Goal: Task Accomplishment & Management: Manage account settings

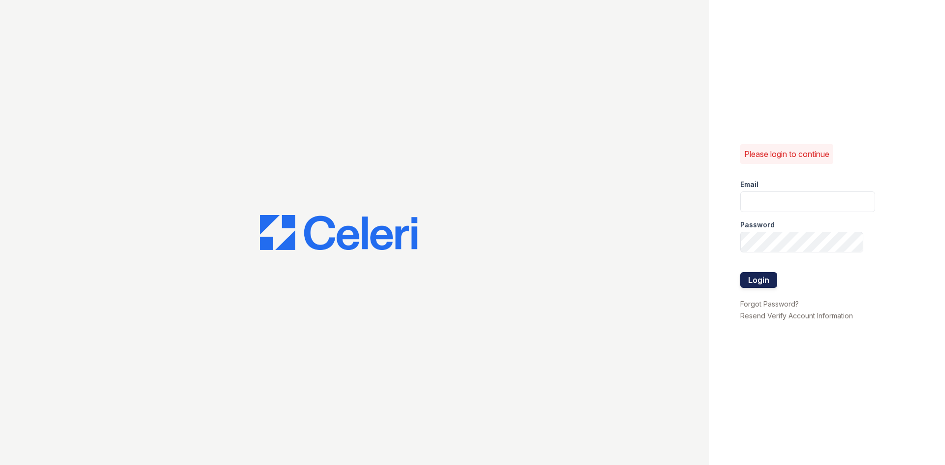
type input "[EMAIL_ADDRESS][DOMAIN_NAME]"
click at [752, 277] on button "Login" at bounding box center [758, 280] width 37 height 16
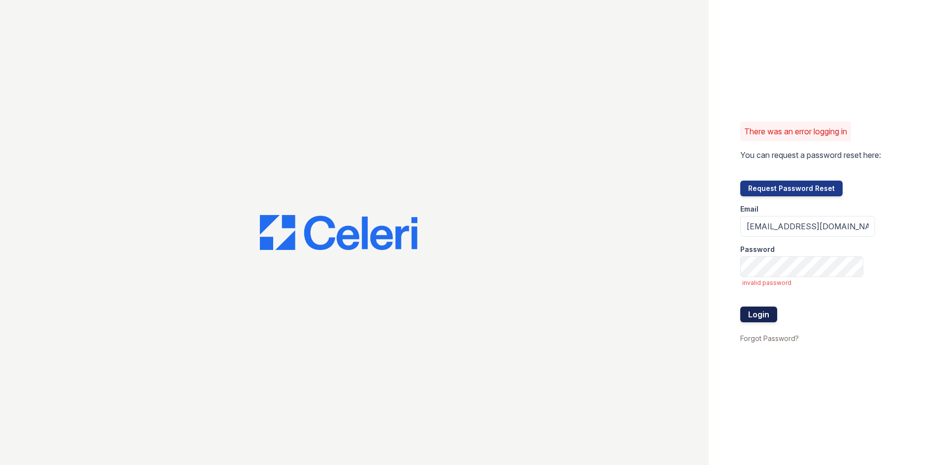
click at [758, 318] on button "Login" at bounding box center [758, 315] width 37 height 16
click at [740, 269] on div "There was an error logging in You can request a password reset here: Request Pa…" at bounding box center [827, 232] width 236 height 465
click at [761, 315] on button "Login" at bounding box center [758, 315] width 37 height 16
click at [725, 264] on div "There was an error logging in You can request a password reset here: Request Pa…" at bounding box center [827, 232] width 236 height 465
click at [740, 307] on button "Login" at bounding box center [758, 315] width 37 height 16
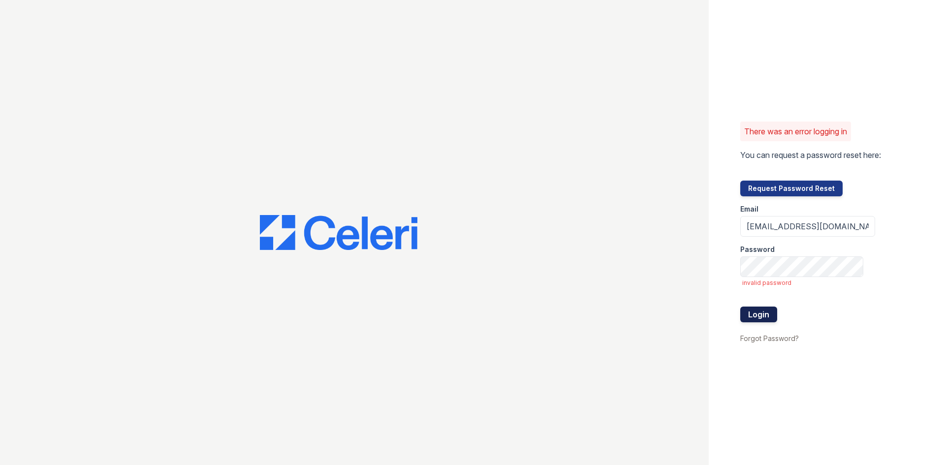
click at [755, 313] on button "Login" at bounding box center [758, 315] width 37 height 16
click at [693, 270] on div "There was an error logging in You can request a password reset here: Request Pa…" at bounding box center [472, 232] width 945 height 465
click at [637, 266] on div "There was an error logging in You can request a password reset here: Request Pa…" at bounding box center [472, 232] width 945 height 465
click at [740, 307] on button "Login" at bounding box center [758, 315] width 37 height 16
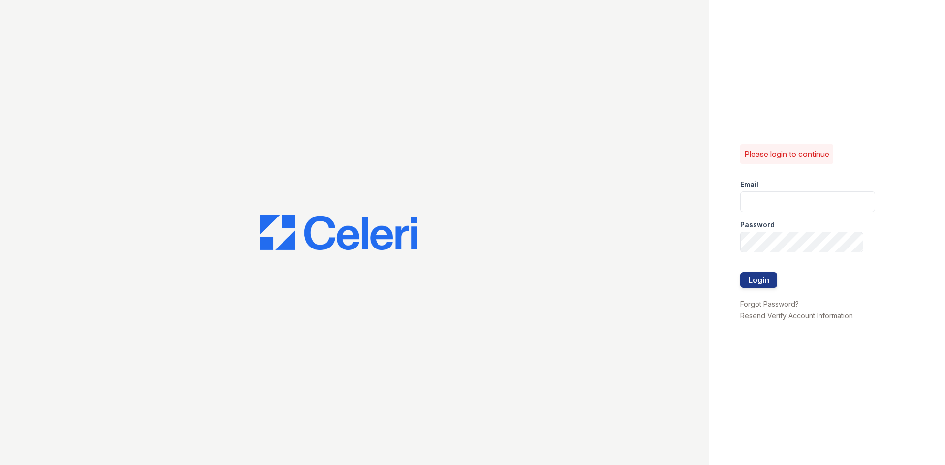
type input "[EMAIL_ADDRESS][DOMAIN_NAME]"
click at [738, 246] on div "Please login to continue Email [EMAIL_ADDRESS][DOMAIN_NAME] Password Login Forg…" at bounding box center [827, 232] width 236 height 465
click at [740, 272] on button "Login" at bounding box center [758, 280] width 37 height 16
